Goal: Task Accomplishment & Management: Manage account settings

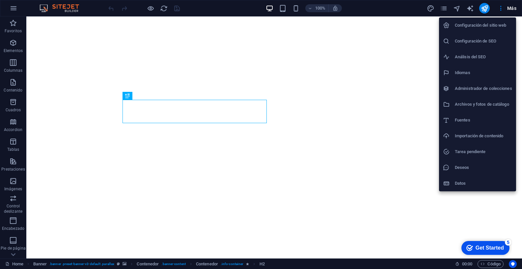
click at [456, 189] on li "Datos" at bounding box center [477, 184] width 77 height 16
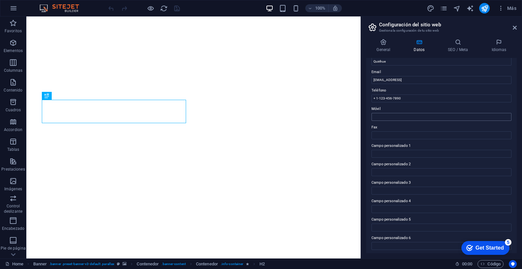
scroll to position [121, 0]
click at [387, 45] on h4 "General" at bounding box center [384, 46] width 37 height 14
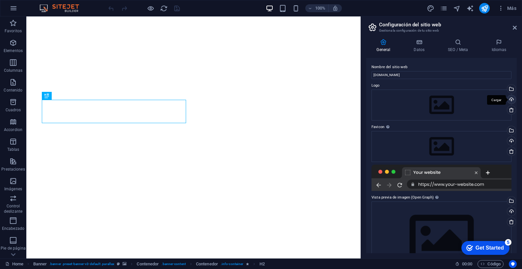
click at [511, 98] on div "Cargar" at bounding box center [511, 100] width 10 height 10
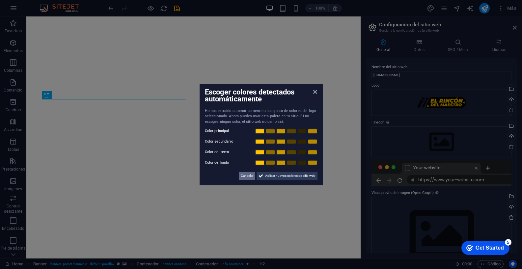
click at [243, 175] on span "Cancelar" at bounding box center [247, 176] width 13 height 8
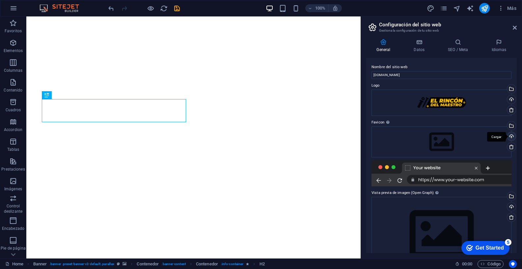
click at [511, 135] on div "Cargar" at bounding box center [511, 137] width 10 height 10
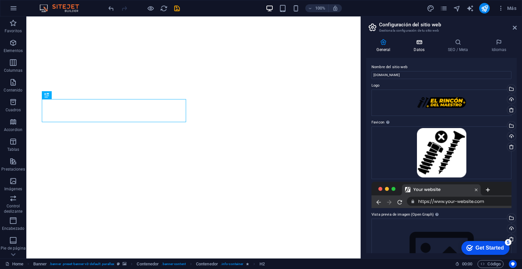
click at [418, 46] on h4 "Datos" at bounding box center [420, 46] width 34 height 14
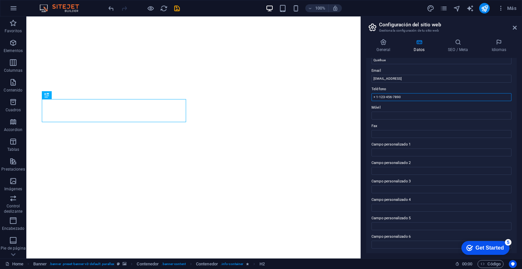
drag, startPoint x: 431, startPoint y: 112, endPoint x: 353, endPoint y: 89, distance: 81.2
drag, startPoint x: 430, startPoint y: 112, endPoint x: 351, endPoint y: 96, distance: 80.4
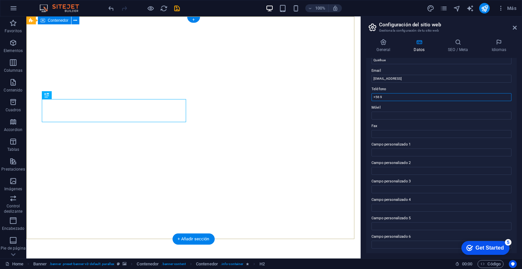
paste input "962657628"
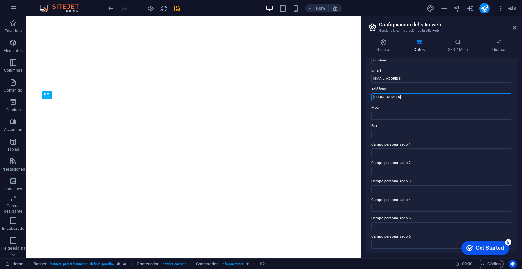
click at [389, 97] on input "+56 9 962657628" at bounding box center [442, 97] width 140 height 8
type input "[PHONE_NUMBER]"
click at [181, 8] on div "100% Más" at bounding box center [313, 8] width 412 height 11
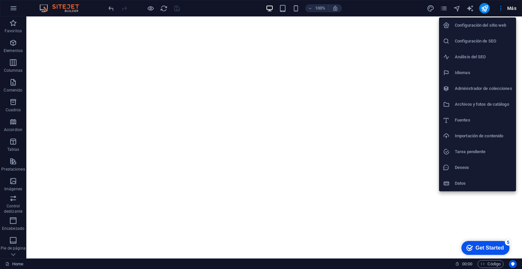
click at [460, 183] on h6 "Datos" at bounding box center [483, 184] width 57 height 8
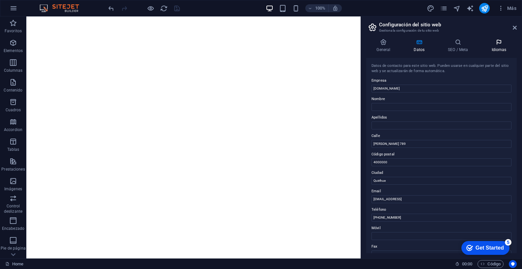
click at [500, 42] on icon at bounding box center [499, 42] width 36 height 7
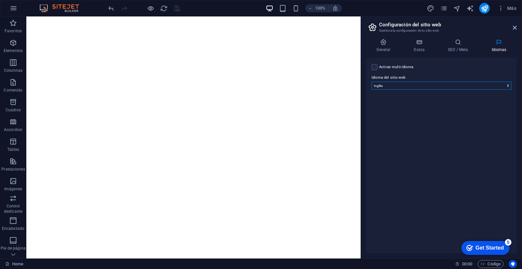
click at [383, 87] on select "Abkhazian Afar Afrikaans Akan Albanés Alemán Amharic Árabe Aragonese Armenian A…" at bounding box center [442, 86] width 140 height 8
select select "44"
click at [372, 82] on select "Abkhazian Afar Afrikaans Akan Albanés Alemán Amharic Árabe Aragonese Armenian A…" at bounding box center [442, 86] width 140 height 8
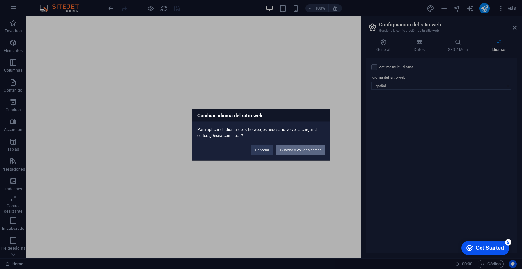
click at [305, 149] on button "Guardar y volver a cargar" at bounding box center [300, 150] width 49 height 10
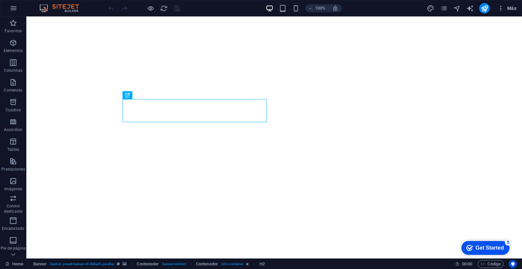
click at [514, 7] on span "Más" at bounding box center [507, 8] width 19 height 7
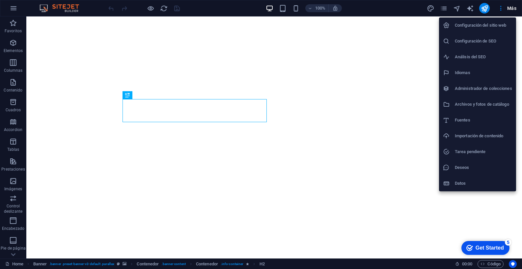
click at [468, 183] on h6 "Datos" at bounding box center [483, 184] width 57 height 8
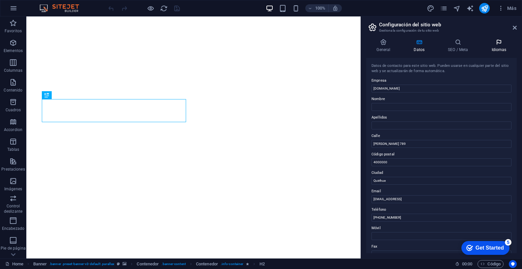
click at [498, 41] on icon at bounding box center [499, 42] width 36 height 7
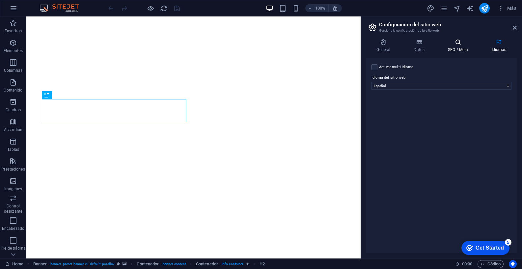
click at [459, 45] on icon at bounding box center [458, 42] width 41 height 7
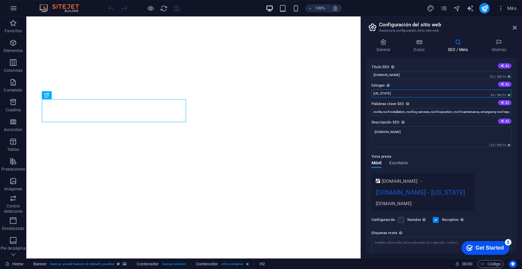
click at [397, 93] on input "[US_STATE]" at bounding box center [442, 94] width 140 height 8
drag, startPoint x: 397, startPoint y: 93, endPoint x: 362, endPoint y: 90, distance: 34.7
click at [362, 90] on aside "Configuración del sitio web Gestiona la configuración de tu sitio web General D…" at bounding box center [441, 137] width 161 height 242
type input "T"
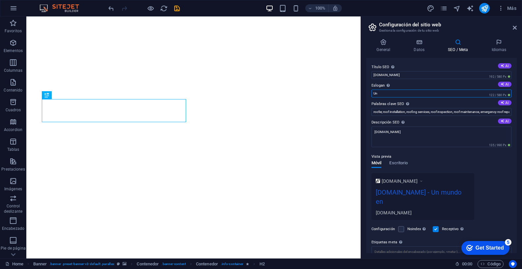
type input "U"
type input "Su ferretería amiga"
click at [420, 113] on input "roofer, roof installation, roofing services, roof inspection, roof maintenance,…" at bounding box center [442, 112] width 140 height 8
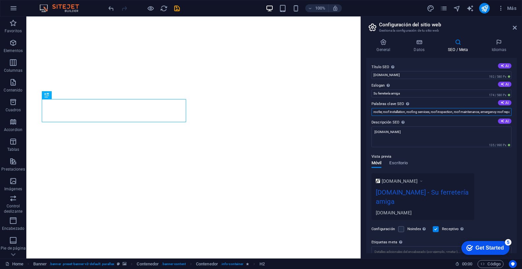
click at [420, 113] on input "roofer, roof installation, roofing services, roof inspection, roof maintenance,…" at bounding box center [442, 112] width 140 height 8
type input "ferretería, herramientas, fijaciones, clavos, silicona, tornillos, planchas, ma…"
click at [395, 139] on textarea "[DOMAIN_NAME]" at bounding box center [442, 136] width 140 height 21
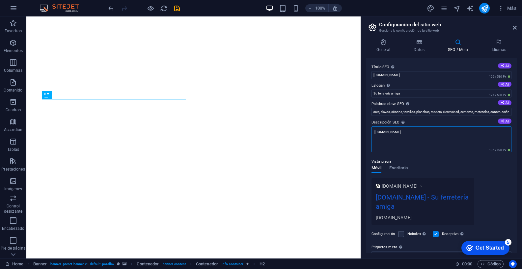
scroll to position [0, 0]
drag, startPoint x: 409, startPoint y: 131, endPoint x: 365, endPoint y: 131, distance: 44.1
click at [365, 131] on div "General Datos SEO / Meta Idiomas Nombre del sitio web [DOMAIN_NAME] Logo Arrast…" at bounding box center [441, 146] width 161 height 225
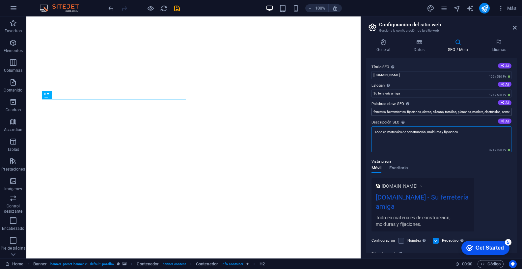
type textarea "Todo en materiales de construcción, molduras y fijaciones."
click at [388, 110] on input "ferretería, herramientas, fijaciones, clavos, silicona, tornillos, planchas, ma…" at bounding box center [442, 112] width 140 height 8
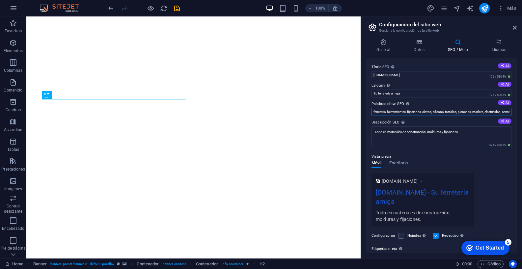
click at [389, 112] on input "ferretería, herramientas, fijaciones, clavos, silicona, tornillos, planchas, ma…" at bounding box center [442, 112] width 140 height 8
type input "ferretería, molduras, herramientas, fijaciones, clavos, silicona, tornillos, pl…"
click at [0, 0] on icon "save" at bounding box center [0, 0] width 0 height 0
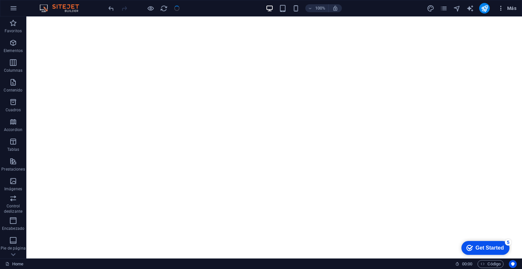
click at [511, 9] on span "Más" at bounding box center [507, 8] width 19 height 7
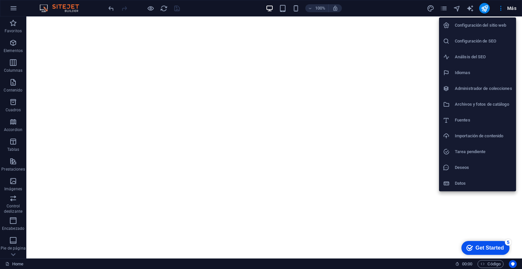
click at [468, 181] on h6 "Datos" at bounding box center [483, 184] width 57 height 8
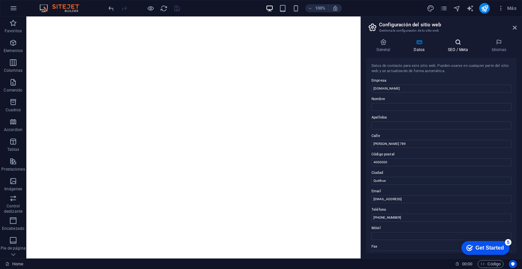
click at [453, 47] on h4 "SEO / Meta" at bounding box center [459, 46] width 43 height 14
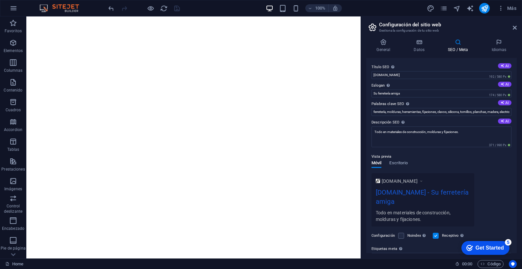
scroll to position [63, 0]
click at [399, 16] on header "Configuración del sitio web Gestiona la configuración de tu sitio web" at bounding box center [442, 24] width 149 height 17
click at [228, 14] on div "100% Más" at bounding box center [260, 8] width 521 height 16
click at [515, 26] on icon at bounding box center [515, 27] width 4 height 5
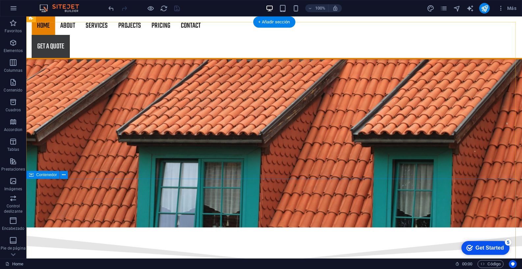
scroll to position [1019, 0]
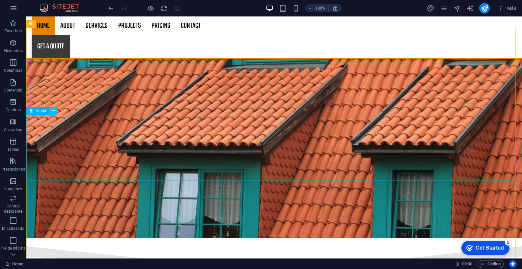
click at [52, 111] on icon at bounding box center [53, 111] width 4 height 7
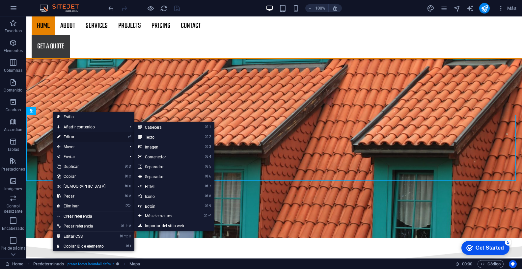
click at [70, 137] on link "⏎ Editar" at bounding box center [81, 137] width 57 height 10
select select "1"
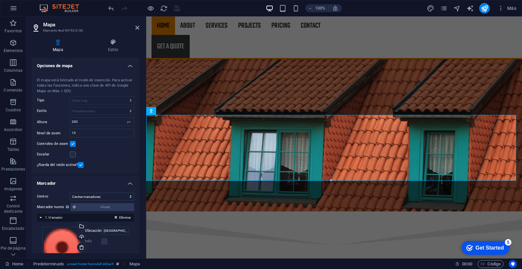
scroll to position [51, 0]
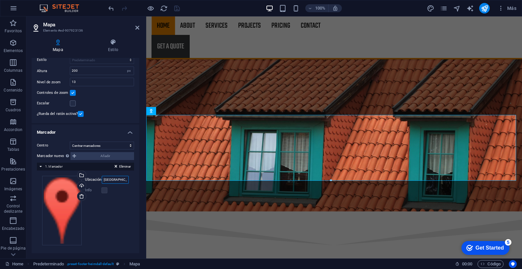
click at [115, 180] on input "[GEOGRAPHIC_DATA] [US_STATE]" at bounding box center [115, 180] width 27 height 8
paste input "[PERSON_NAME] 789, [PERSON_NAME], Ñuble"
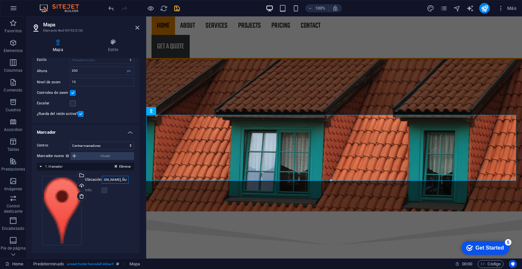
type input "[PERSON_NAME] 789, [PERSON_NAME], Ñuble"
click at [103, 199] on div "Arrastra archivos aquí, haz clic para escoger archivos o selecciona archivos de…" at bounding box center [85, 211] width 87 height 70
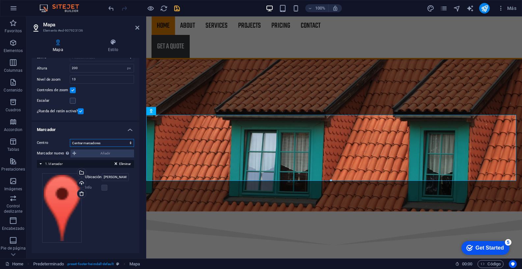
click at [128, 139] on select "No centrar Centrar marcadores Centrar y ampliar marcadores" at bounding box center [102, 143] width 64 height 8
select select "2"
click at [70, 139] on select "No centrar Centrar marcadores Centrar y ampliar marcadores" at bounding box center [102, 143] width 64 height 8
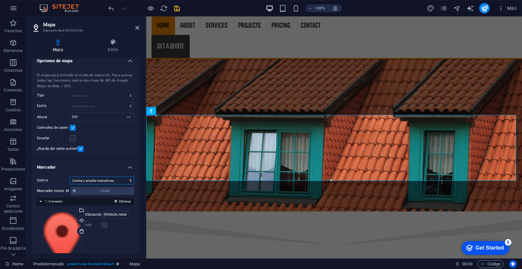
scroll to position [3, 0]
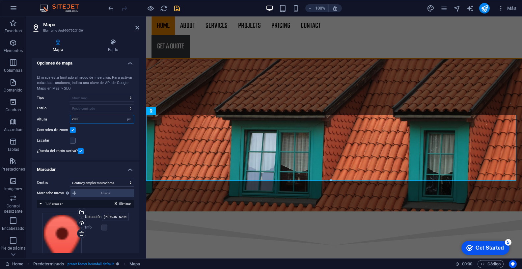
click at [84, 120] on input "200" at bounding box center [102, 119] width 64 height 8
click at [104, 144] on div "Escalar" at bounding box center [85, 141] width 97 height 8
click at [112, 42] on icon at bounding box center [113, 42] width 52 height 7
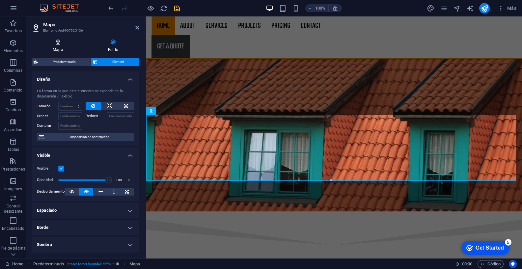
click at [58, 40] on icon at bounding box center [58, 42] width 53 height 7
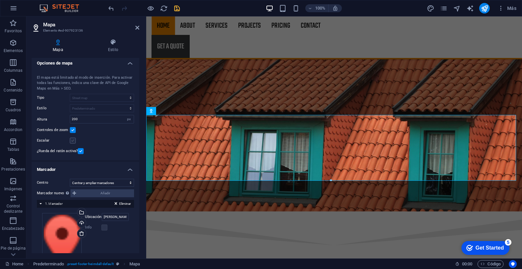
click at [73, 140] on label at bounding box center [73, 141] width 6 height 6
click at [0, 0] on input "Escalar" at bounding box center [0, 0] width 0 height 0
click at [73, 140] on label at bounding box center [73, 141] width 6 height 6
click at [0, 0] on input "Escalar" at bounding box center [0, 0] width 0 height 0
click at [90, 137] on div "Escalar" at bounding box center [85, 141] width 97 height 8
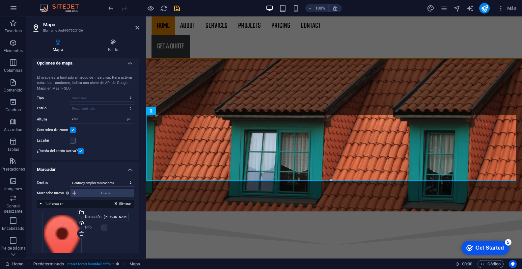
click at [110, 140] on div "Escalar" at bounding box center [85, 141] width 97 height 8
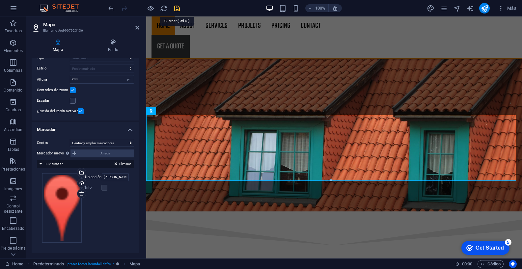
click at [176, 11] on icon "save" at bounding box center [177, 9] width 8 height 8
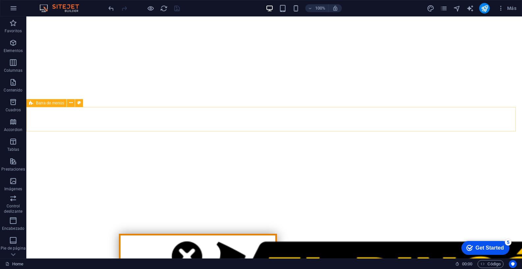
scroll to position [0, 0]
